Goal: Transaction & Acquisition: Purchase product/service

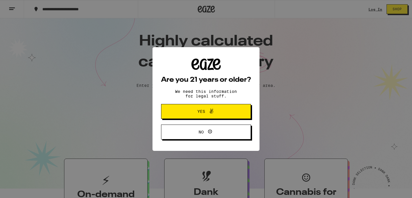
click at [238, 109] on button "Yes" at bounding box center [206, 111] width 90 height 15
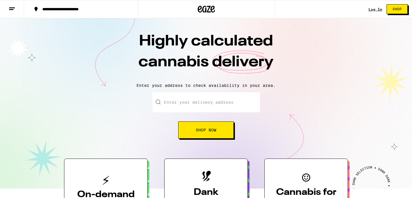
click at [229, 106] on input "Enter your delivery address" at bounding box center [206, 102] width 107 height 20
type input "[STREET_ADDRESS]"
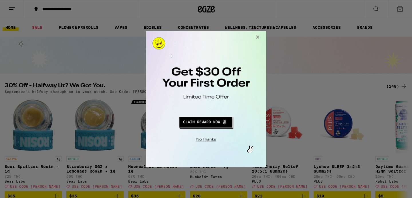
click at [209, 139] on button "Close Modal" at bounding box center [205, 138] width 116 height 9
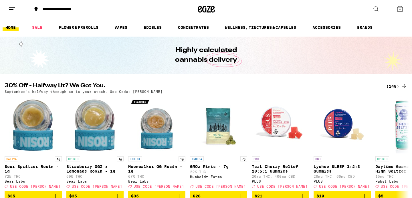
click at [400, 6] on icon at bounding box center [400, 8] width 7 height 7
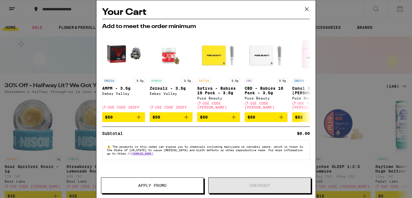
click at [371, 59] on div "Your Cart Add to meet the order minimum INDICA 3.5g AMPM - 3.5g Ember Valley De…" at bounding box center [206, 99] width 412 height 198
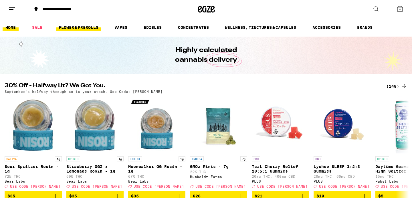
click at [71, 29] on link "FLOWER & PREROLLS" at bounding box center [78, 27] width 45 height 7
click at [96, 29] on link "FLOWER & PREROLLS" at bounding box center [78, 27] width 45 height 7
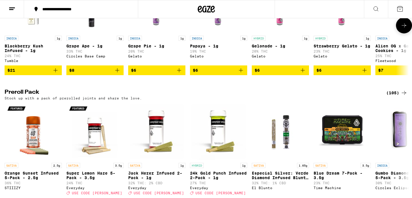
scroll to position [373, 0]
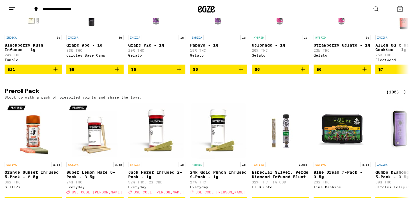
click at [395, 96] on div "(105)" at bounding box center [396, 92] width 21 height 7
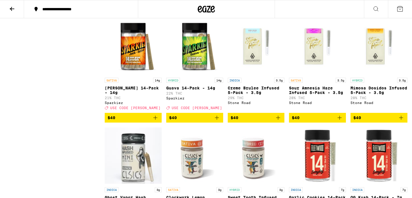
scroll to position [1550, 0]
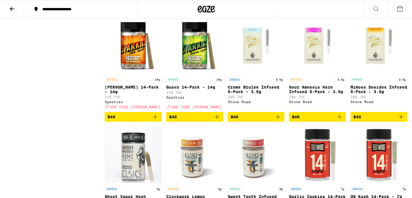
click at [403, 120] on icon "Add to bag" at bounding box center [401, 117] width 7 height 7
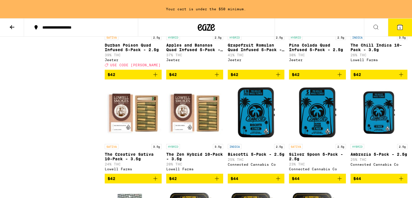
scroll to position [1934, 0]
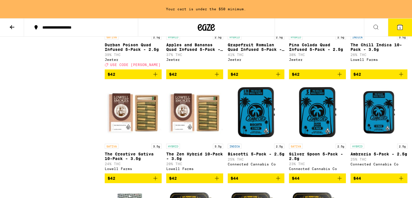
click at [339, 76] on icon "Add to bag" at bounding box center [340, 74] width 4 height 4
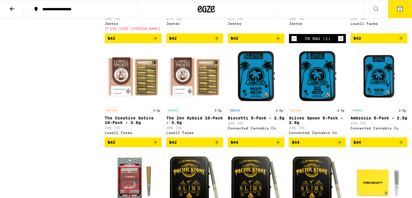
scroll to position [1954, 0]
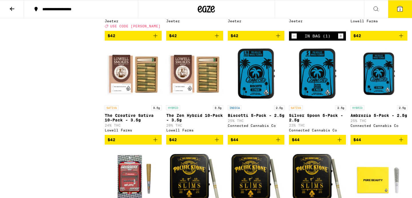
click at [402, 11] on icon at bounding box center [399, 8] width 5 height 5
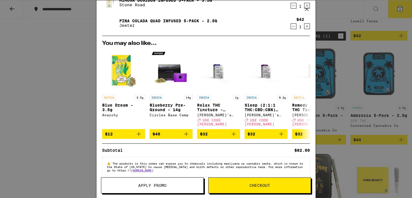
scroll to position [30, 0]
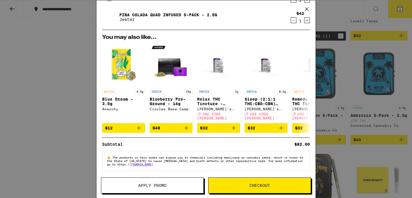
click at [170, 181] on button "Apply Promo" at bounding box center [152, 186] width 103 height 16
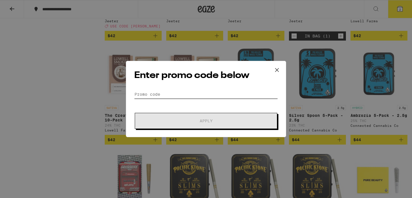
click at [208, 97] on input "Promo Code" at bounding box center [206, 94] width 144 height 9
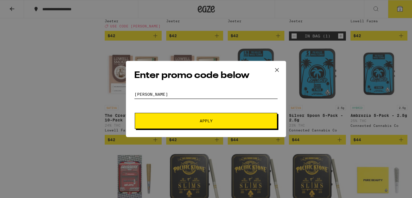
type input "[PERSON_NAME]"
click at [217, 124] on button "Apply" at bounding box center [206, 121] width 143 height 16
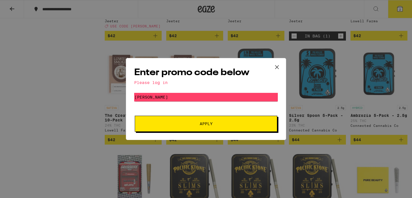
click at [150, 84] on div "Please log in" at bounding box center [206, 82] width 144 height 5
click at [279, 65] on icon at bounding box center [277, 67] width 9 height 9
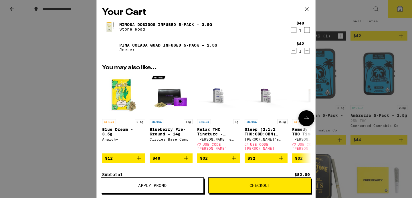
scroll to position [30, 0]
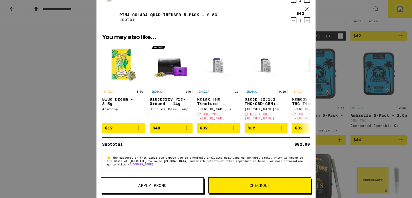
click at [270, 187] on span "Checkout" at bounding box center [260, 186] width 21 height 4
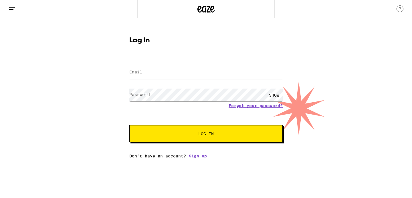
click at [185, 74] on input "Email" at bounding box center [205, 72] width 153 height 13
type input "[EMAIL_ADDRESS][DOMAIN_NAME]"
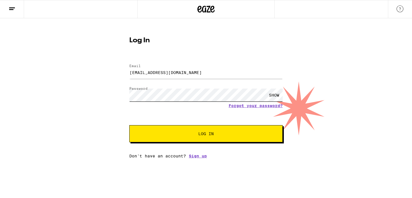
click at [129, 125] on button "Log In" at bounding box center [205, 133] width 153 height 17
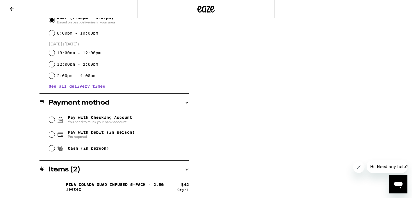
scroll to position [194, 0]
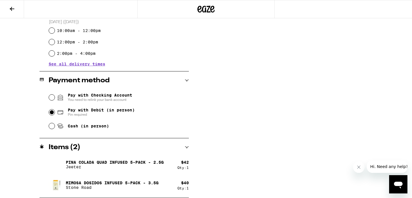
click at [51, 114] on input "Pay with Debit (in person) Pin required" at bounding box center [52, 113] width 6 height 6
radio input "true"
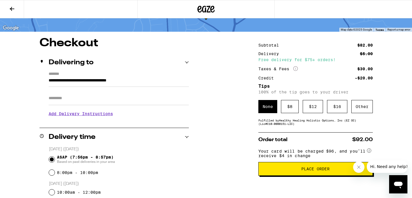
scroll to position [21, 0]
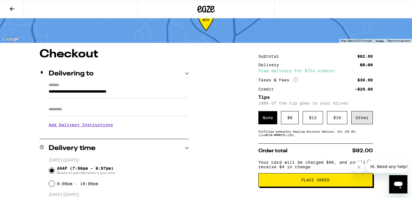
click at [367, 119] on div "Other" at bounding box center [361, 117] width 21 height 13
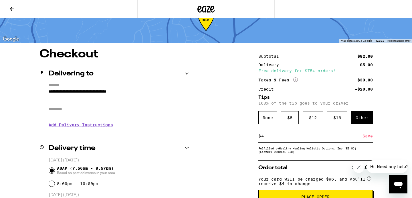
type input "4"
click at [369, 138] on div "Save" at bounding box center [368, 136] width 10 height 13
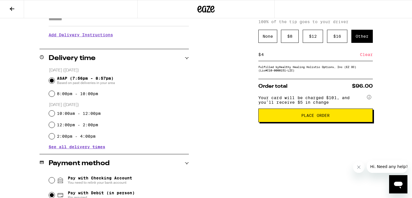
scroll to position [106, 0]
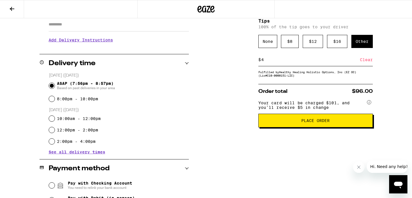
click at [326, 123] on span "Place Order" at bounding box center [315, 121] width 28 height 4
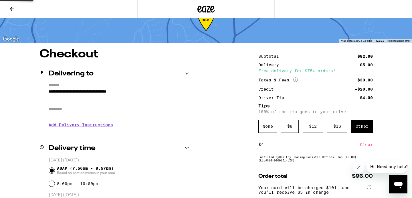
scroll to position [19, 0]
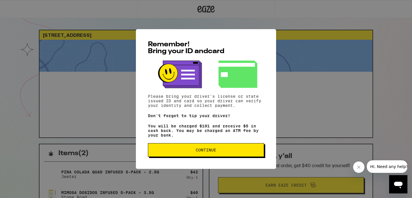
click at [231, 147] on button "Continue" at bounding box center [206, 150] width 116 height 14
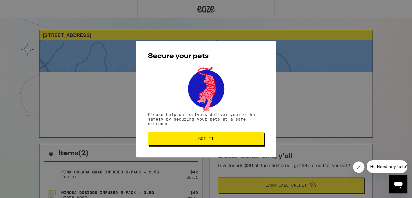
click at [231, 147] on div "Secure your pets Please help our drivers deliver your order safely by securing …" at bounding box center [206, 99] width 140 height 117
click at [232, 142] on button "Got it" at bounding box center [206, 139] width 116 height 14
